Goal: Transaction & Acquisition: Purchase product/service

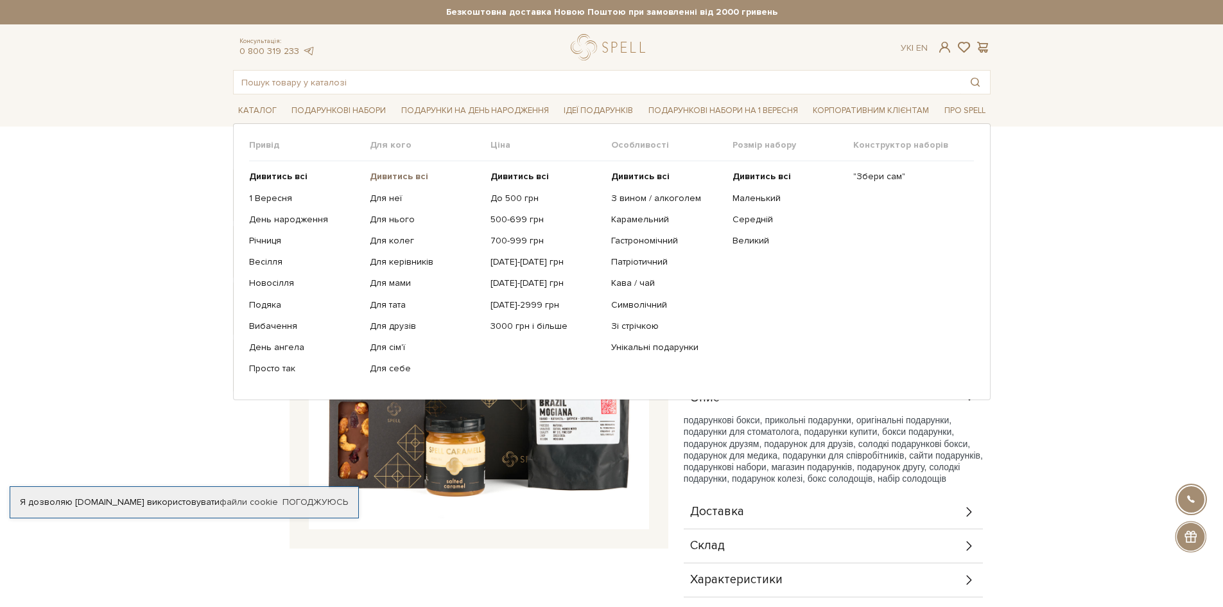
click at [392, 175] on b "Дивитись всі" at bounding box center [399, 176] width 58 height 11
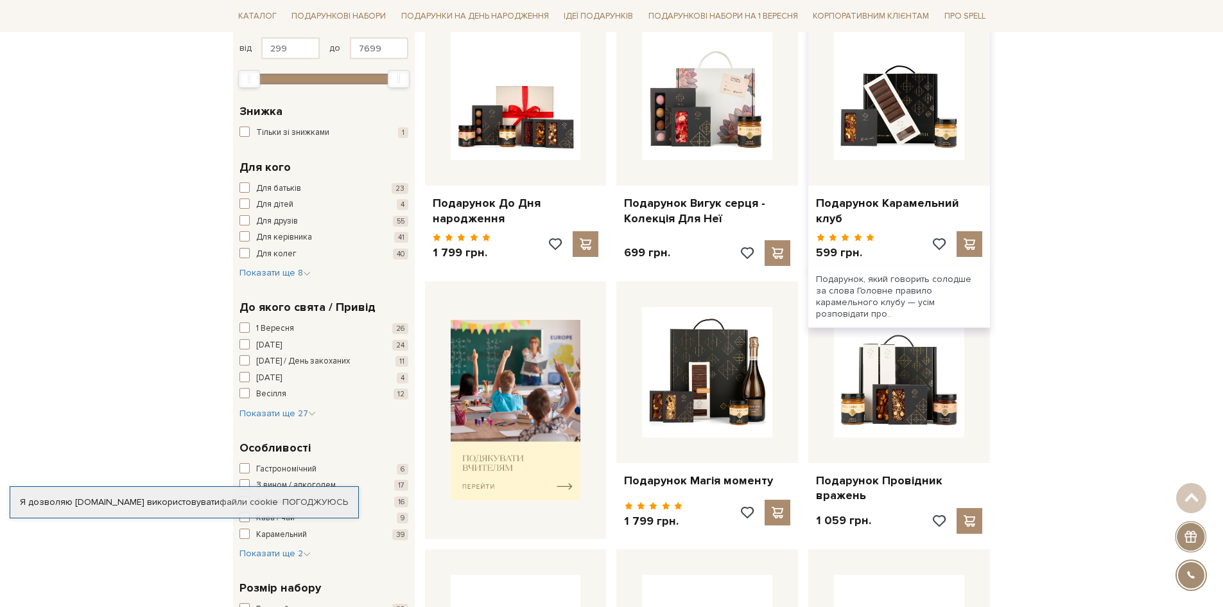
scroll to position [257, 0]
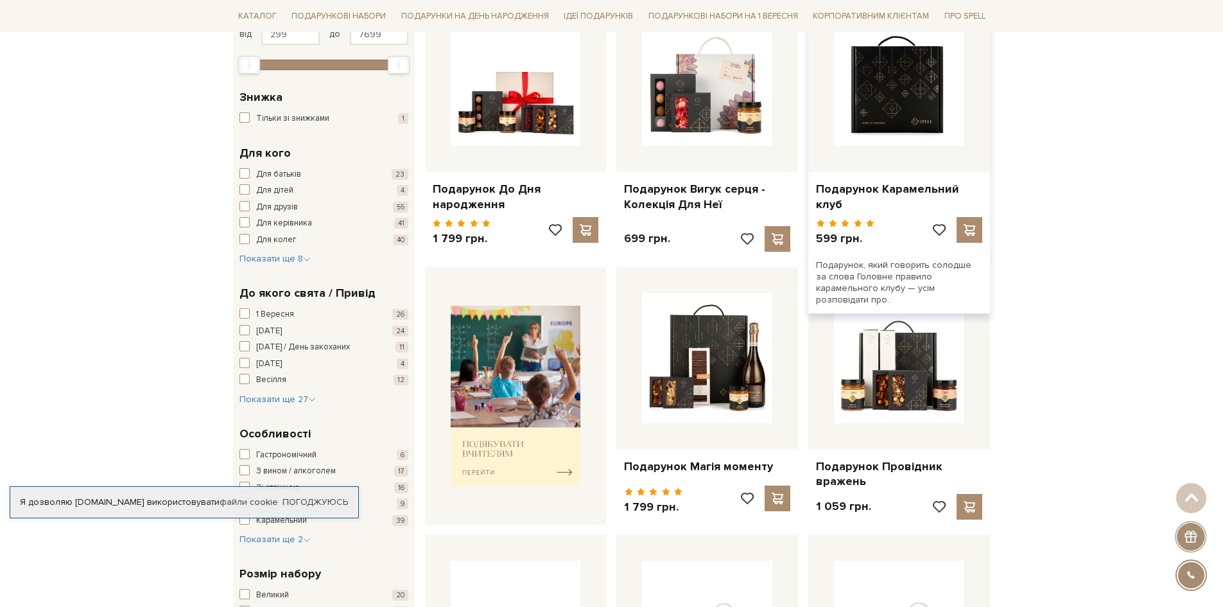
click at [898, 110] on img at bounding box center [899, 80] width 130 height 130
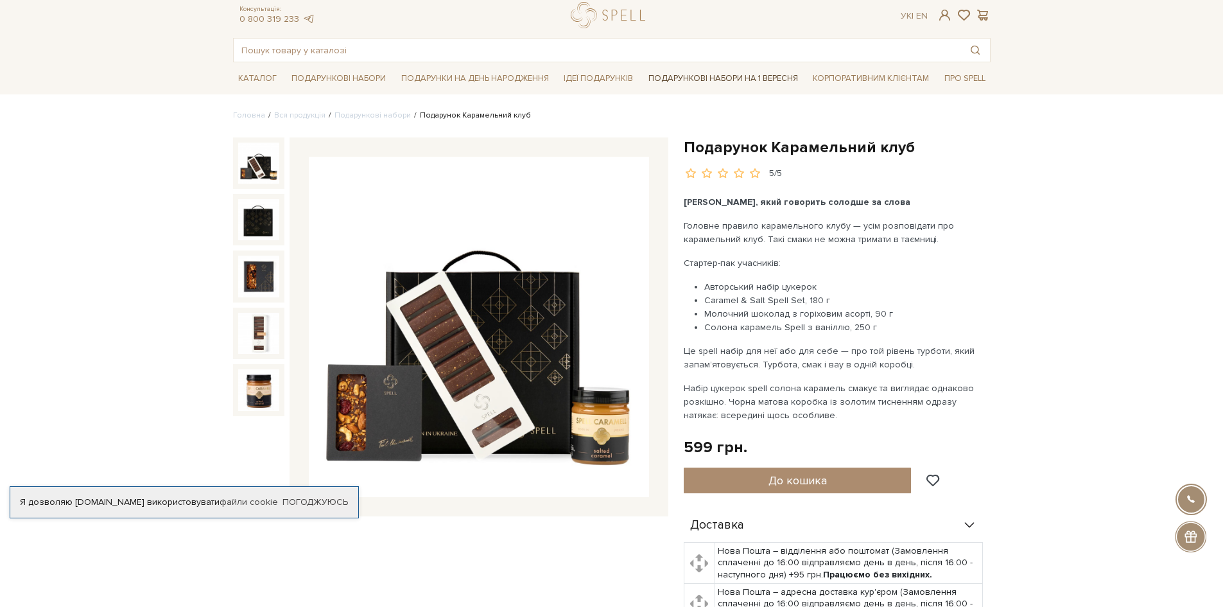
scroll to position [64, 0]
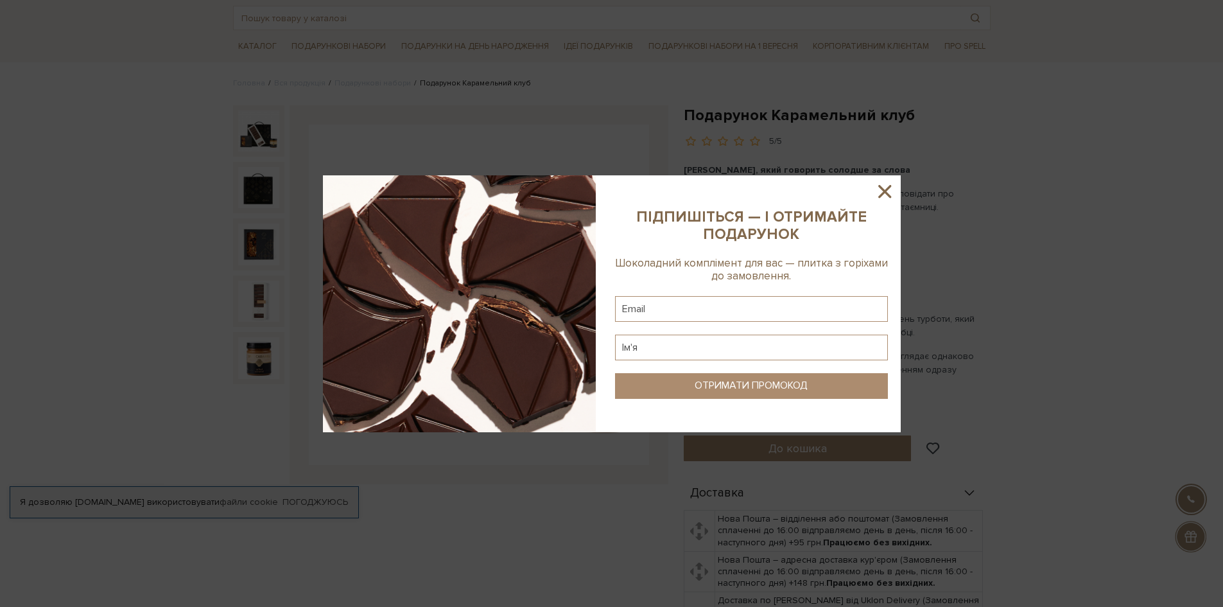
click at [891, 192] on icon at bounding box center [885, 191] width 22 height 22
